Goal: Information Seeking & Learning: Compare options

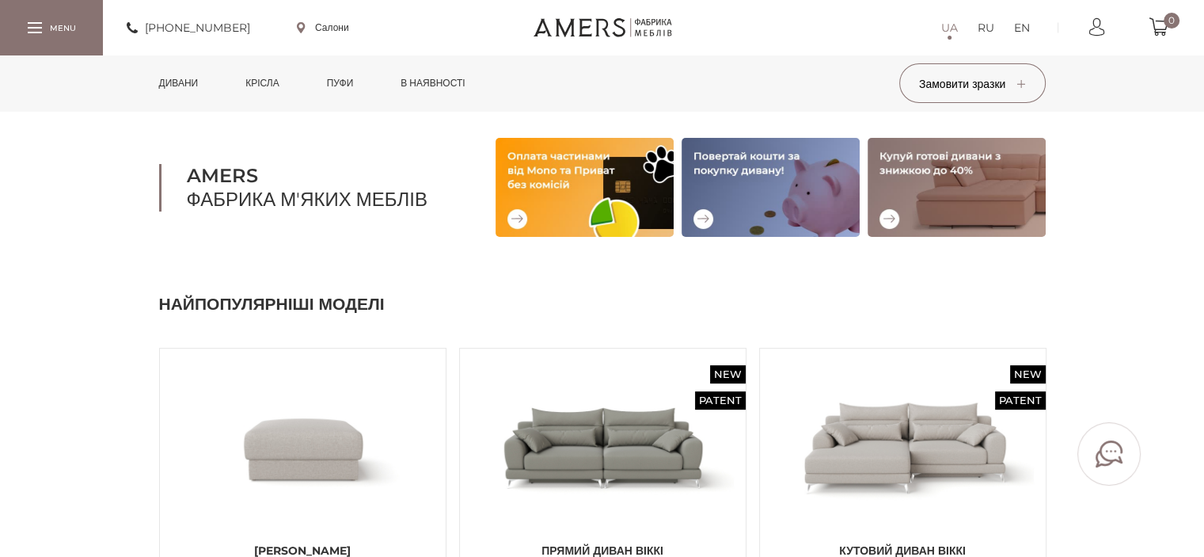
scroll to position [396, 0]
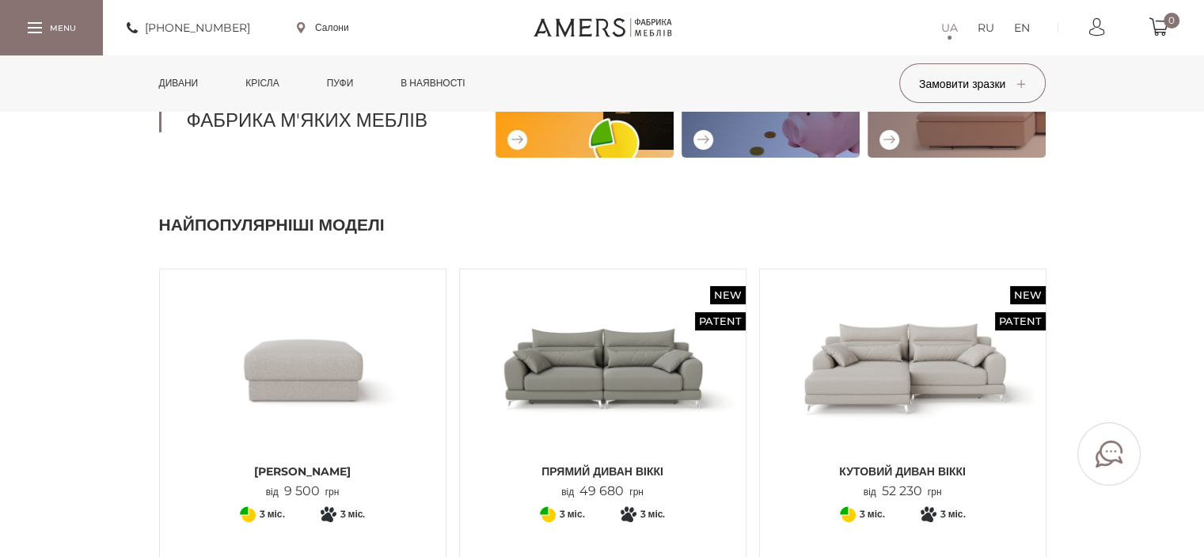
click at [814, 382] on img at bounding box center [903, 368] width 262 height 174
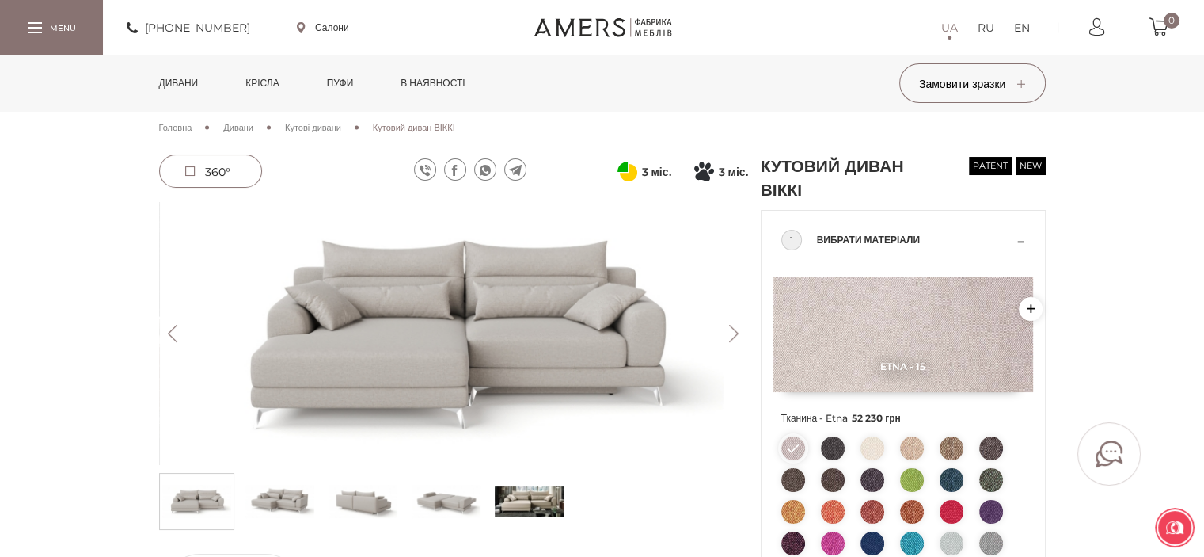
click at [172, 82] on link "Дивани" at bounding box center [178, 82] width 63 height 55
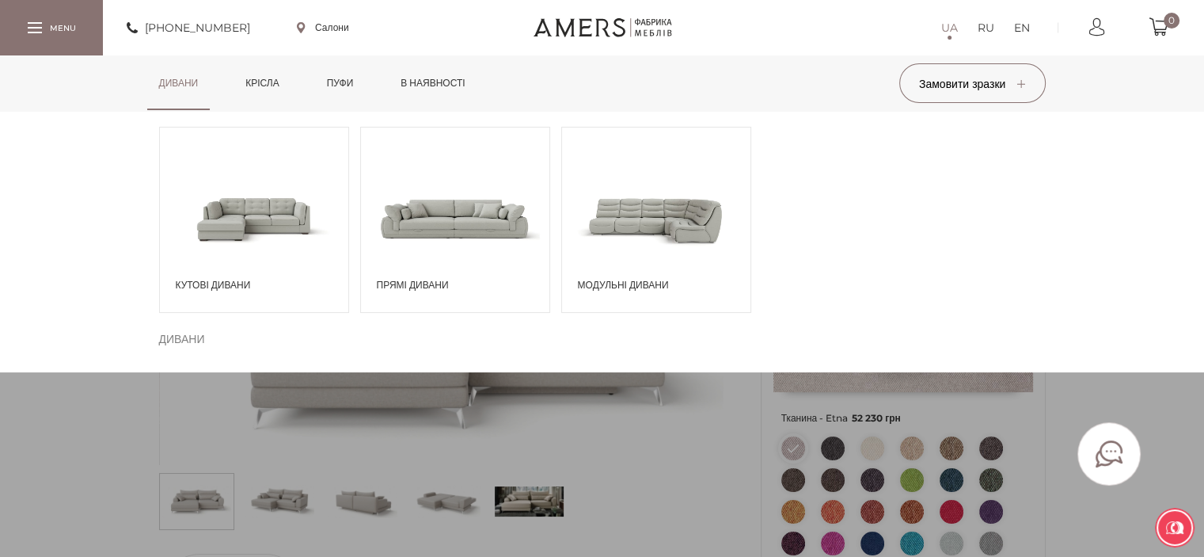
click at [258, 288] on span "Кутові дивани" at bounding box center [258, 285] width 165 height 14
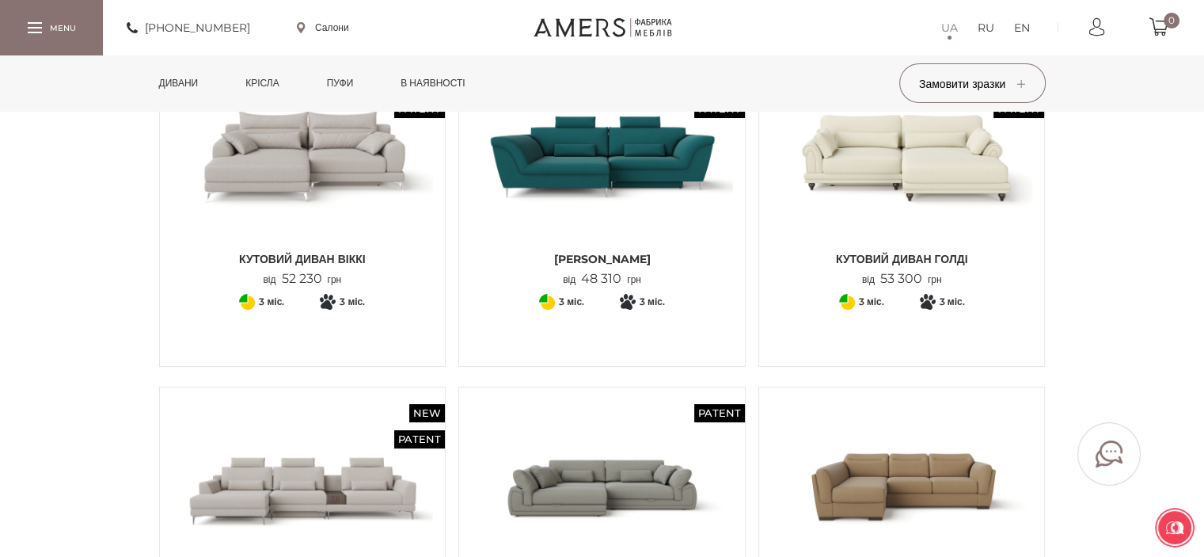
scroll to position [396, 0]
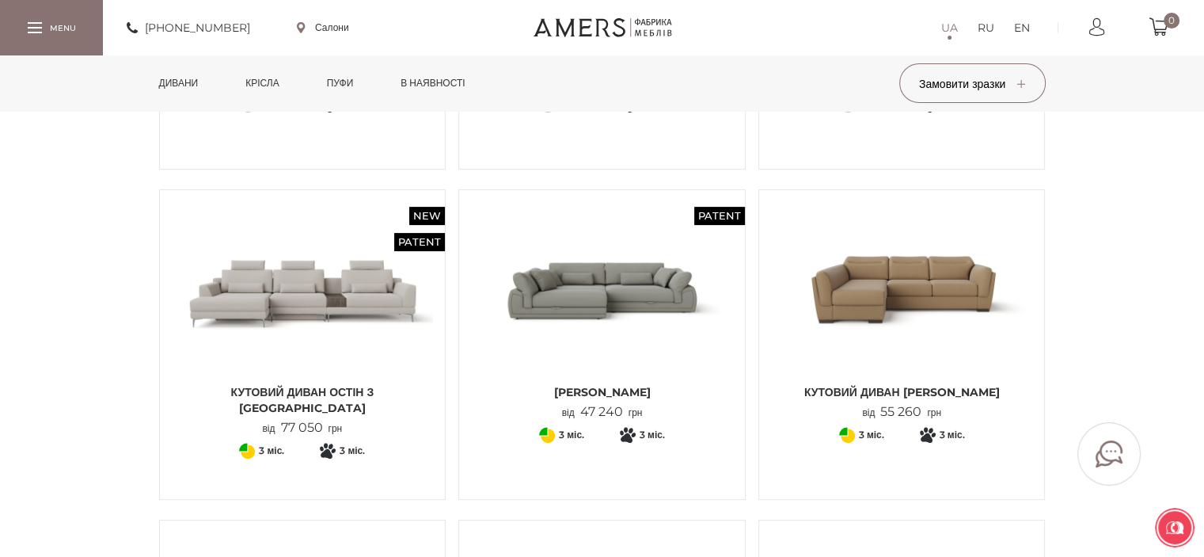
click at [644, 332] on img at bounding box center [602, 289] width 262 height 174
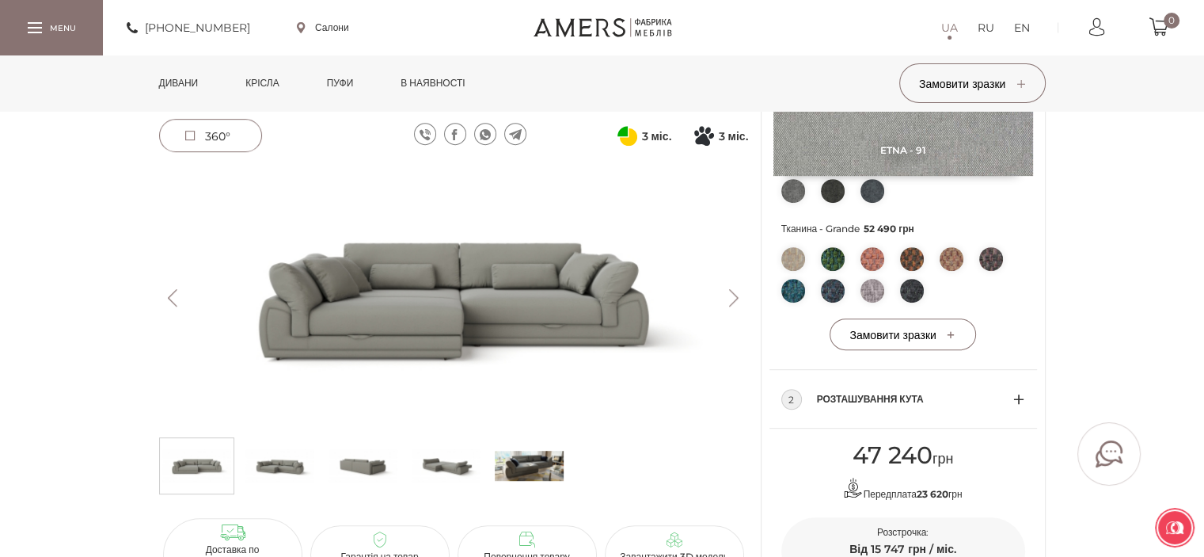
scroll to position [633, 0]
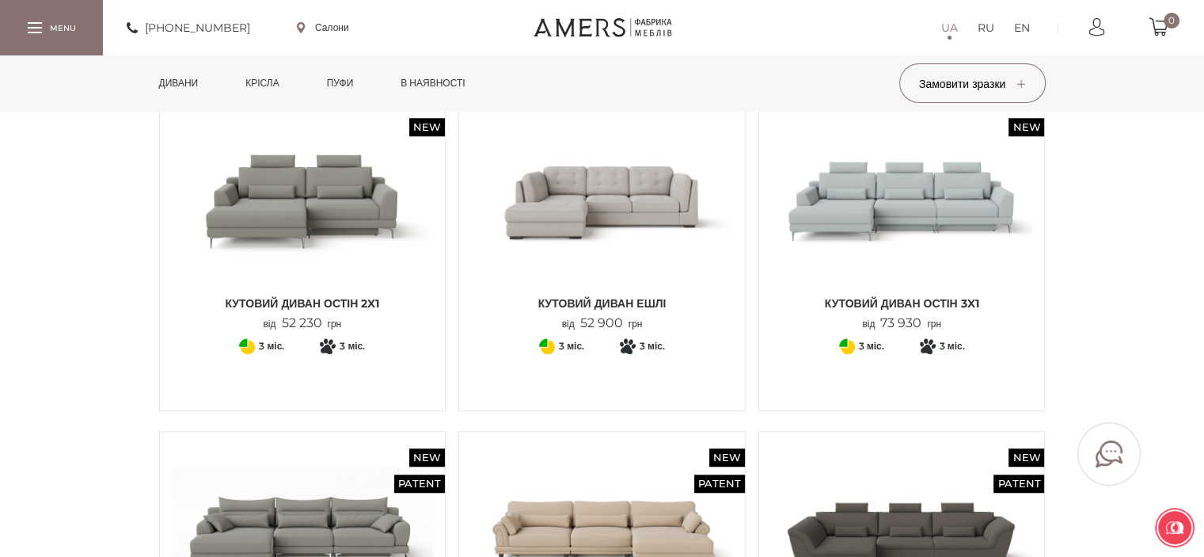
scroll to position [1346, 0]
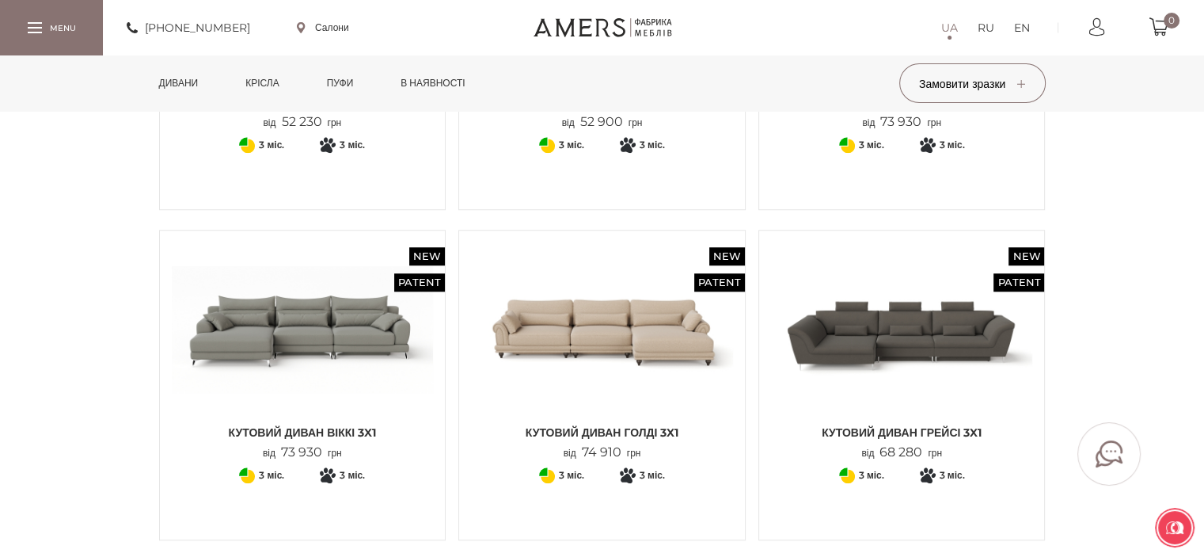
click at [671, 367] on img at bounding box center [602, 329] width 262 height 174
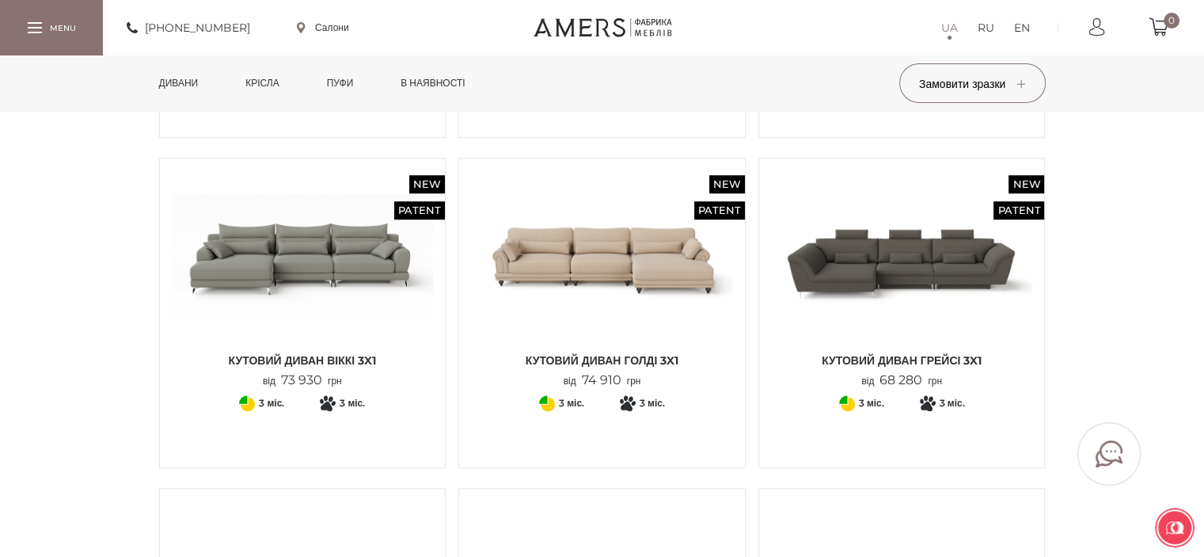
scroll to position [1584, 0]
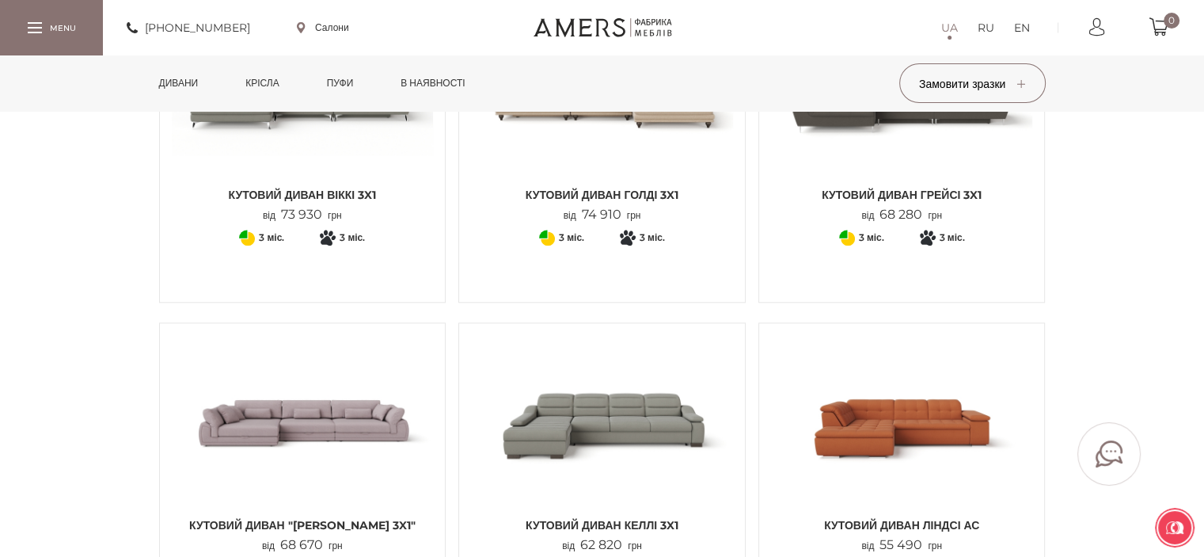
click at [264, 436] on img at bounding box center [303, 422] width 262 height 174
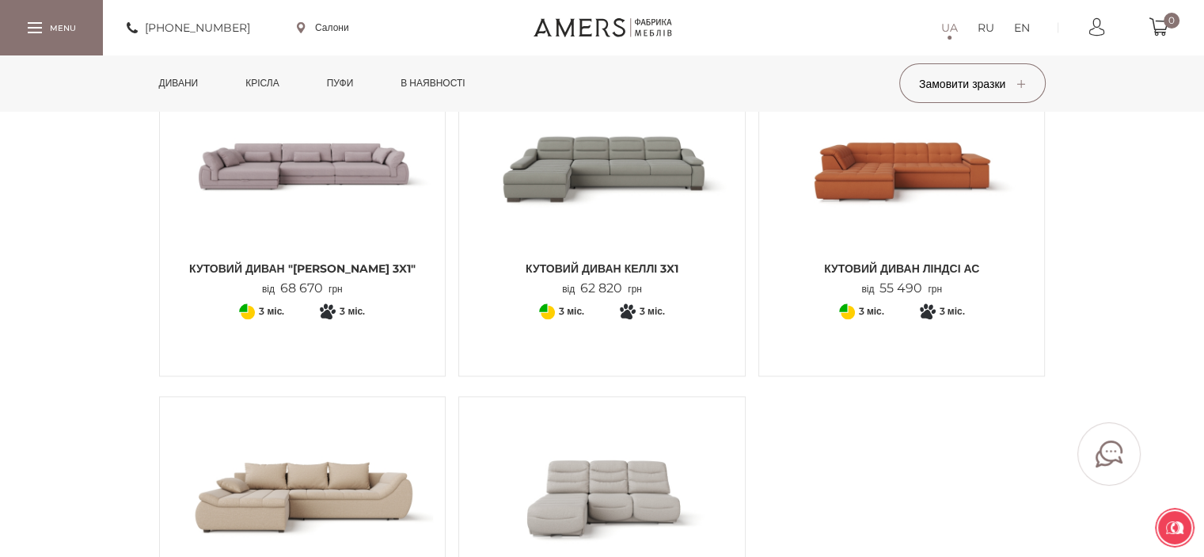
scroll to position [1979, 0]
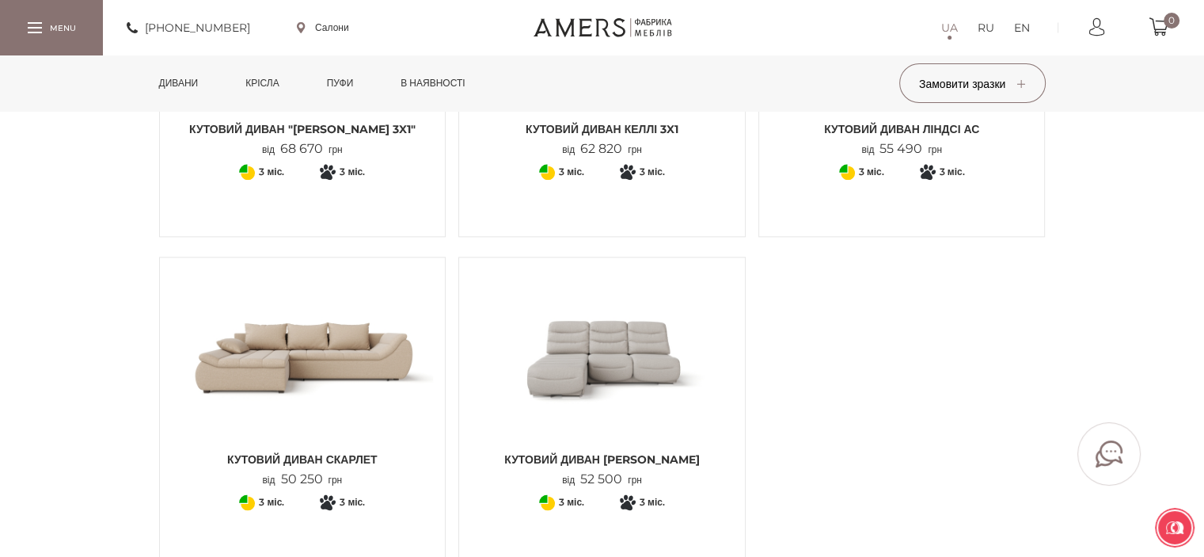
click at [316, 376] on img at bounding box center [303, 356] width 262 height 174
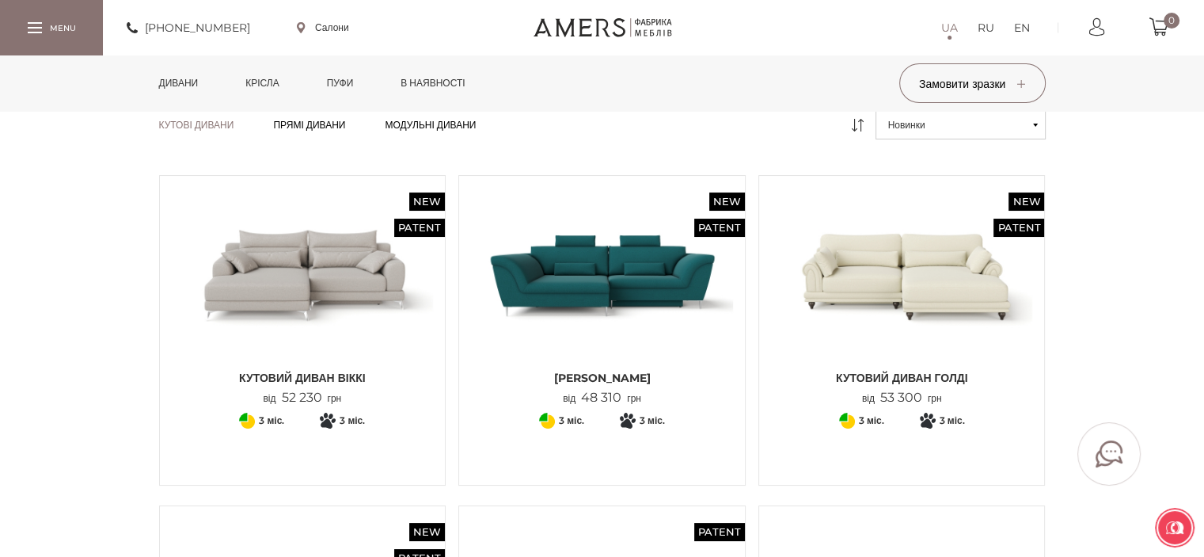
scroll to position [79, 0]
click at [242, 295] on img at bounding box center [303, 275] width 262 height 174
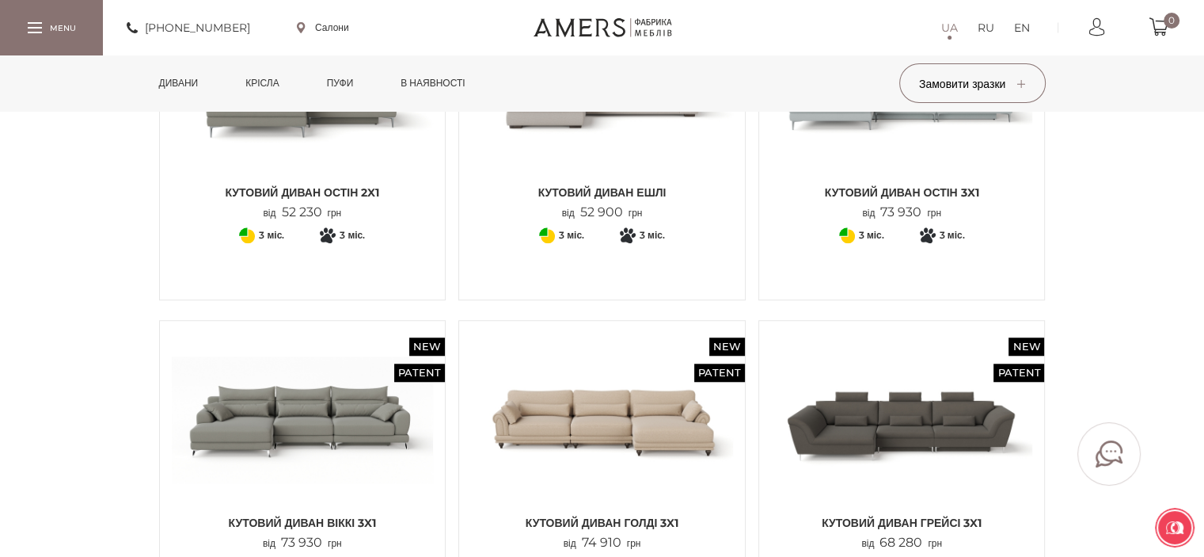
scroll to position [1346, 0]
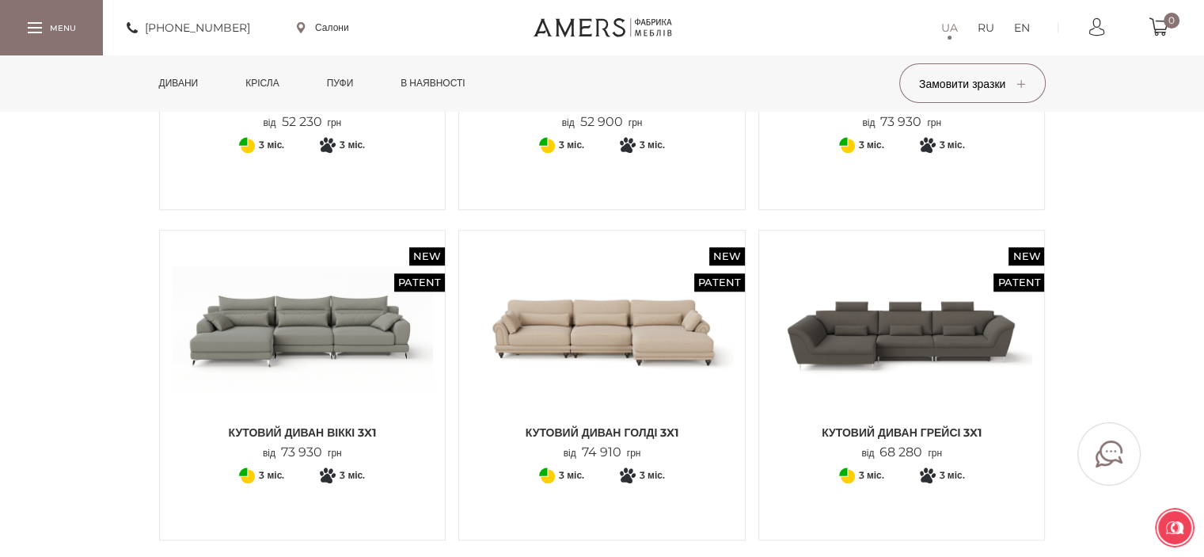
click at [671, 347] on img at bounding box center [602, 329] width 262 height 174
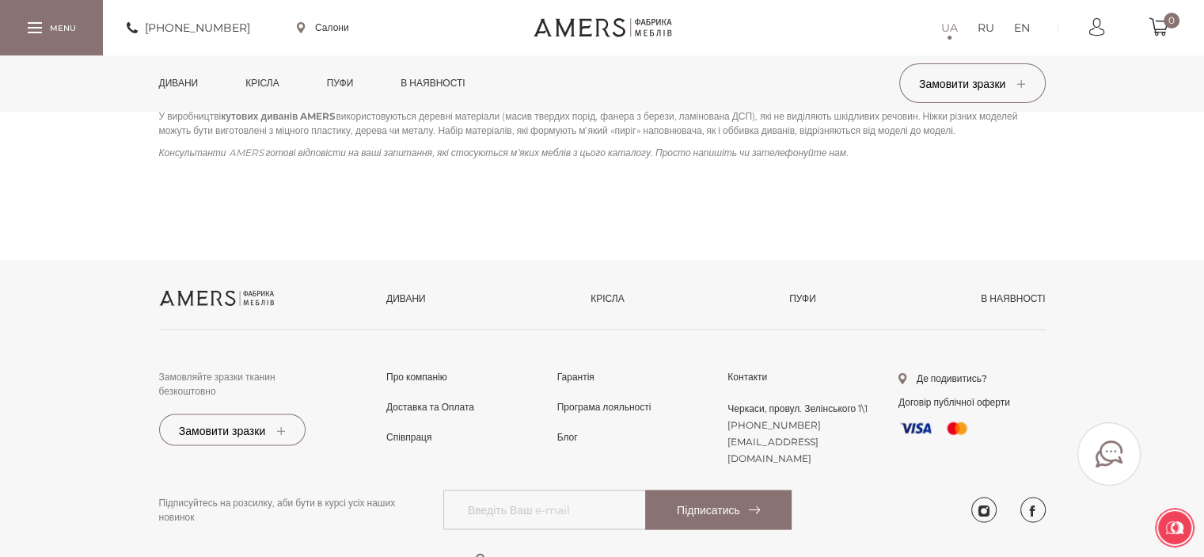
scroll to position [2895, 0]
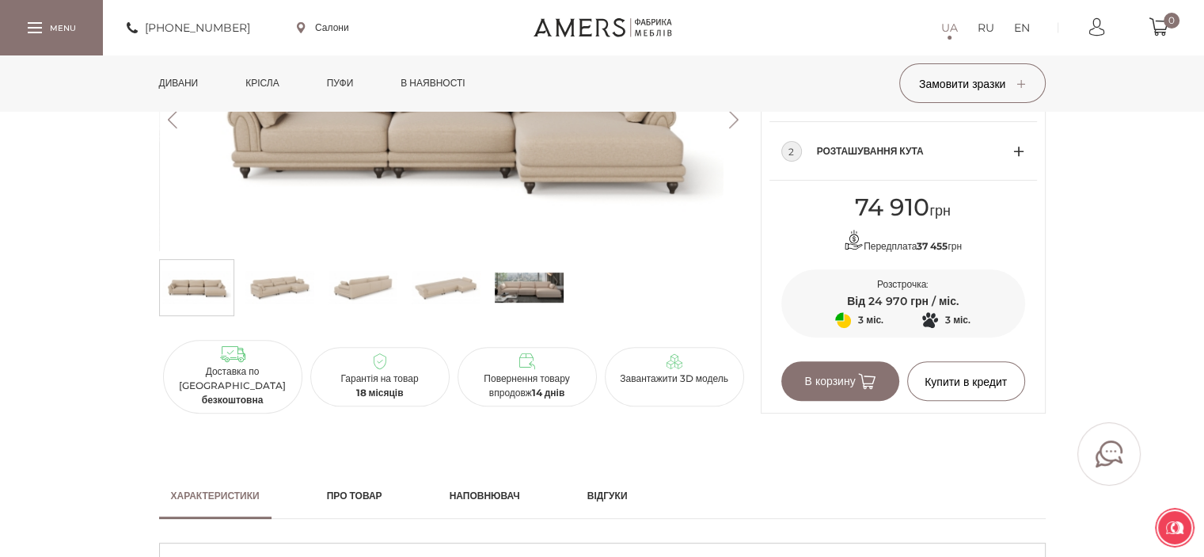
scroll to position [396, 0]
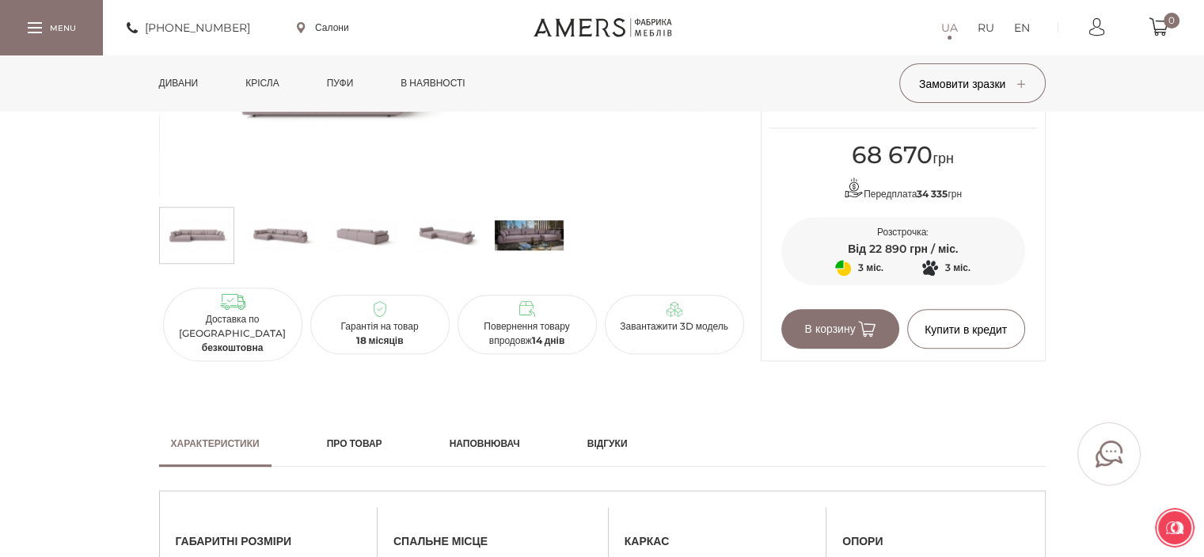
scroll to position [1029, 0]
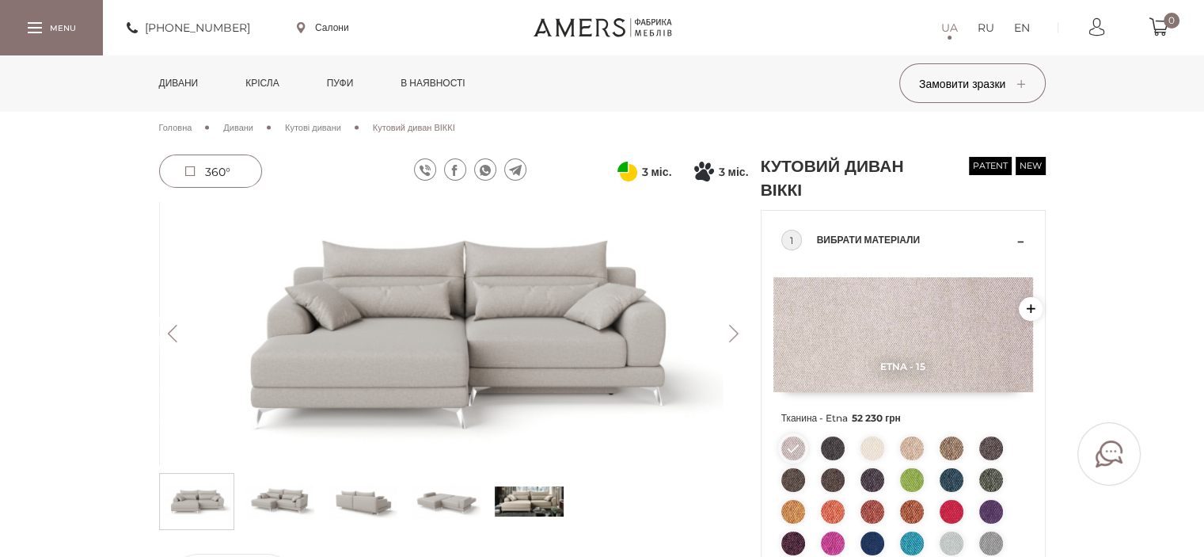
click at [542, 515] on img at bounding box center [529, 501] width 69 height 48
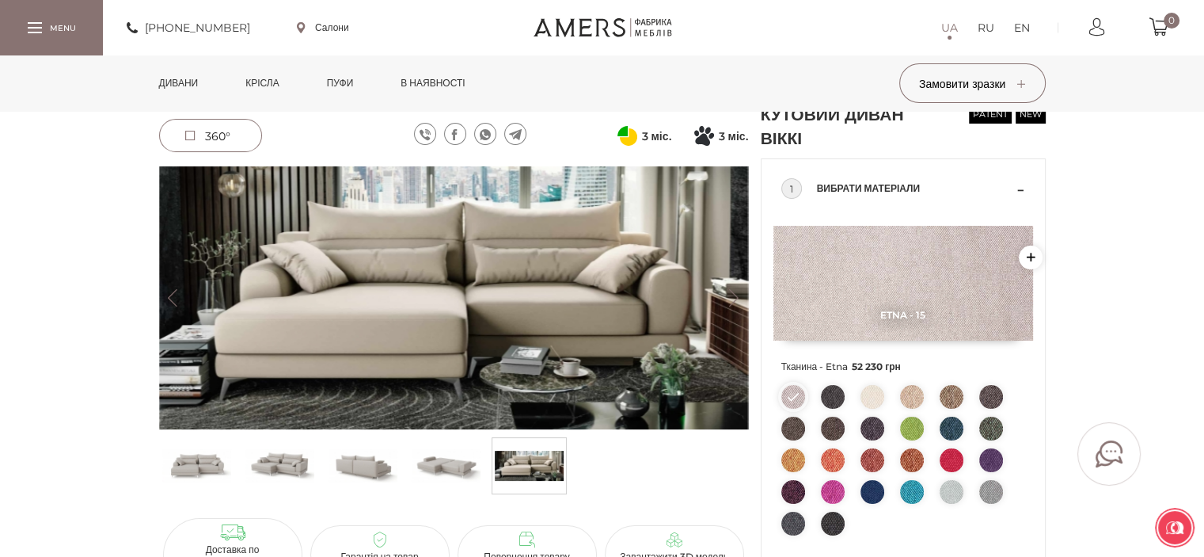
scroll to position [79, 0]
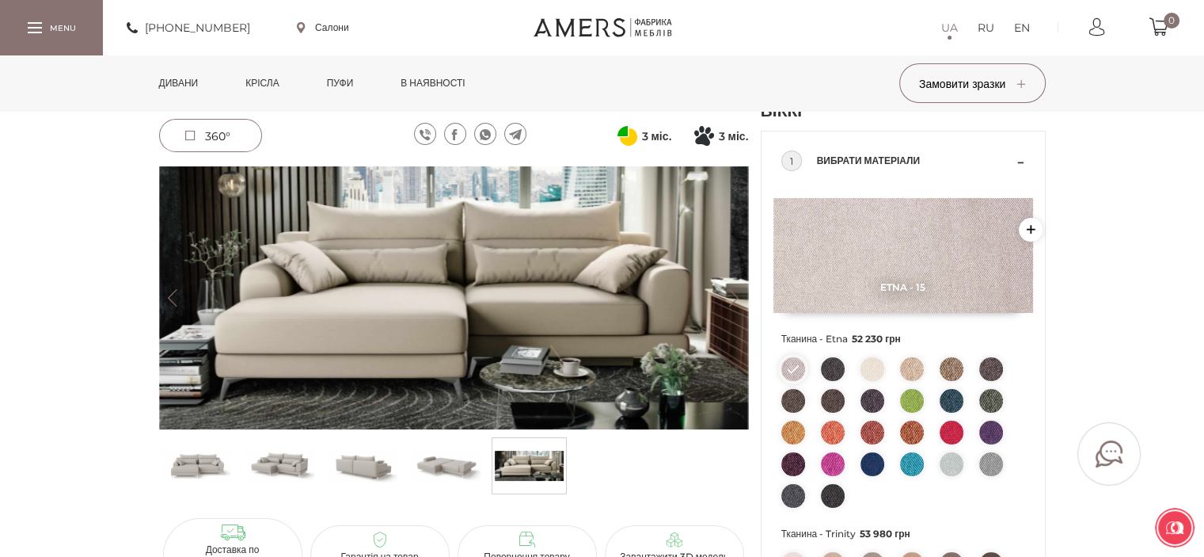
click at [185, 465] on img at bounding box center [196, 466] width 69 height 48
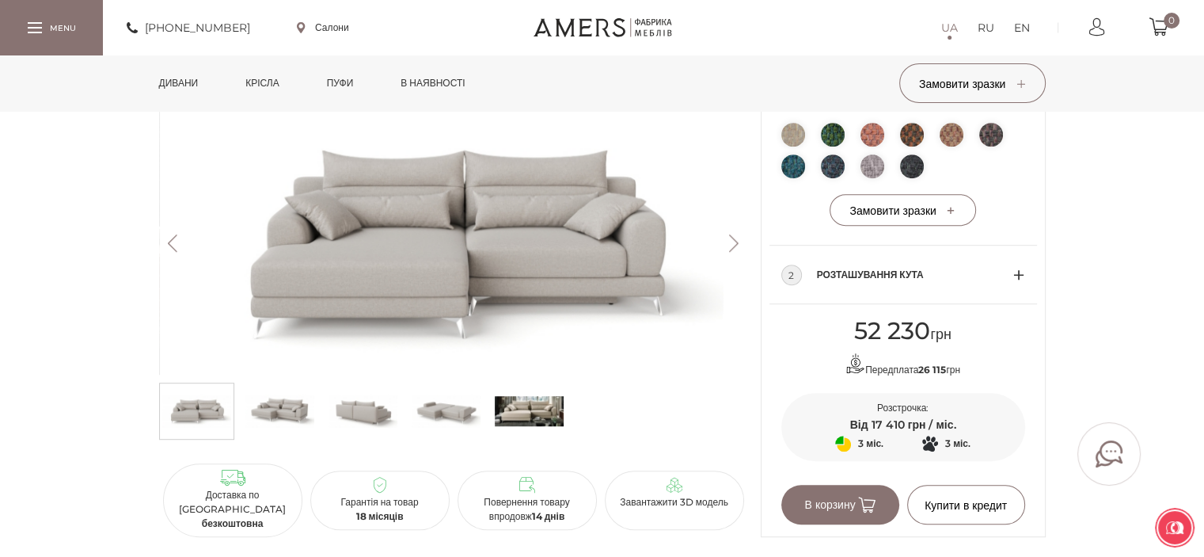
scroll to position [713, 0]
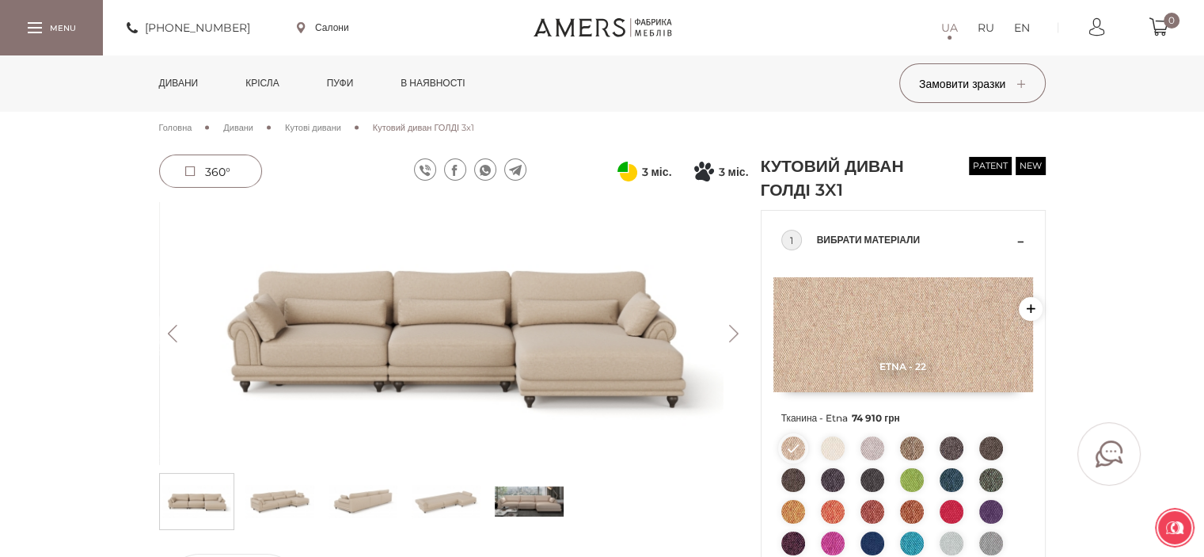
click at [221, 500] on img at bounding box center [196, 501] width 69 height 48
click at [280, 500] on img at bounding box center [279, 501] width 69 height 48
